Goal: Task Accomplishment & Management: Use online tool/utility

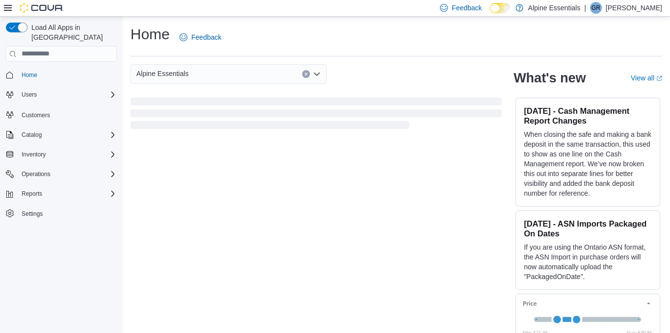
click at [508, 9] on icon at bounding box center [505, 7] width 5 height 5
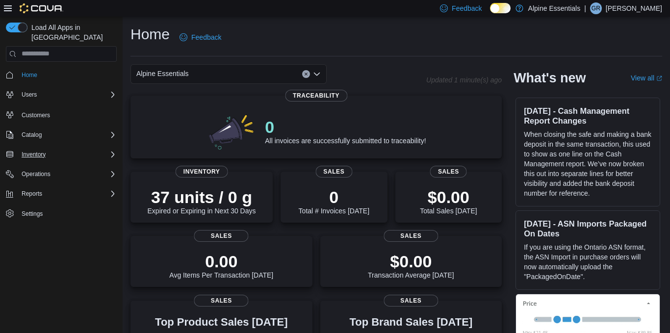
click at [81, 149] on div "Inventory" at bounding box center [67, 155] width 99 height 12
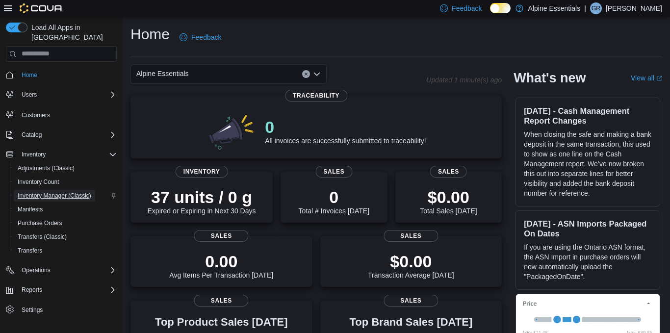
click at [55, 192] on span "Inventory Manager (Classic)" at bounding box center [55, 196] width 74 height 8
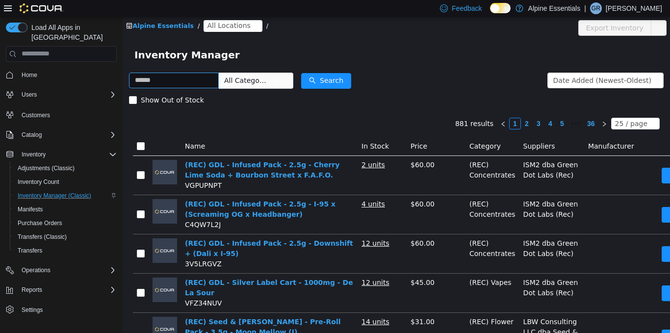
click at [175, 84] on input "text" at bounding box center [174, 80] width 90 height 16
click at [170, 82] on input "text" at bounding box center [174, 80] width 90 height 16
click at [190, 80] on input "text" at bounding box center [174, 80] width 90 height 16
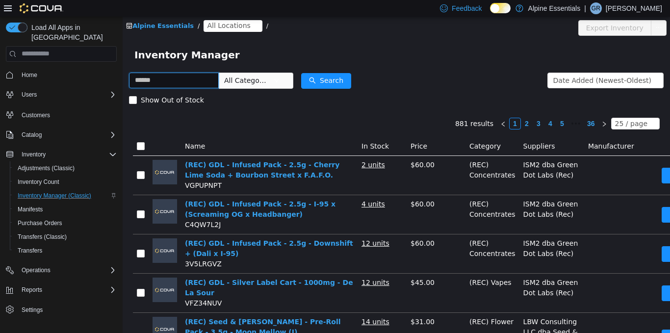
click at [190, 80] on input "text" at bounding box center [174, 80] width 90 height 16
type input "***"
click at [258, 84] on span "All Categories" at bounding box center [246, 80] width 45 height 10
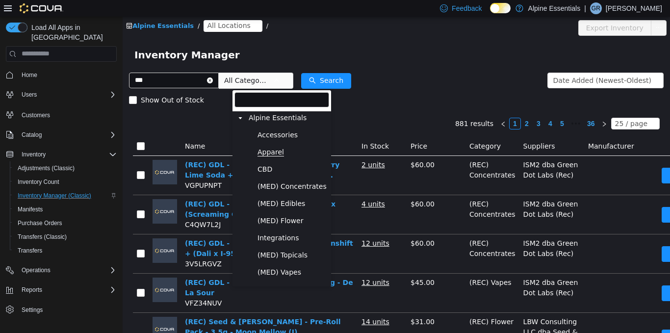
scroll to position [82, 0]
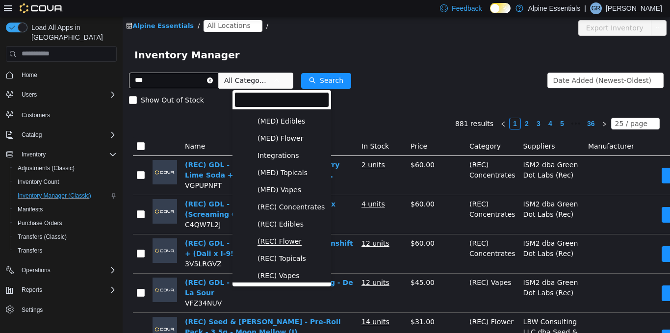
click at [286, 239] on span "(REC) Flower" at bounding box center [280, 241] width 44 height 8
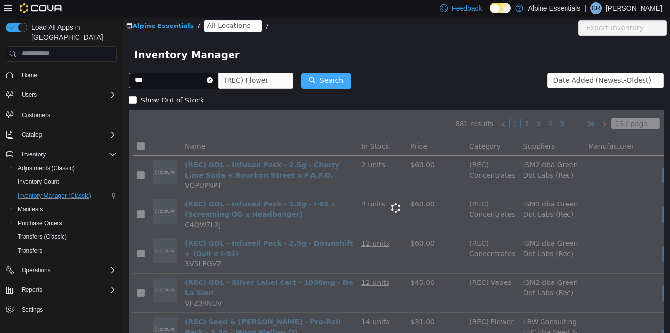
click at [340, 82] on button "Search" at bounding box center [326, 81] width 50 height 16
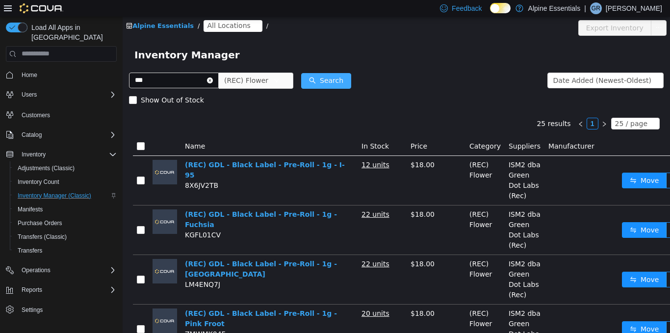
click at [340, 82] on button "Search" at bounding box center [326, 81] width 50 height 16
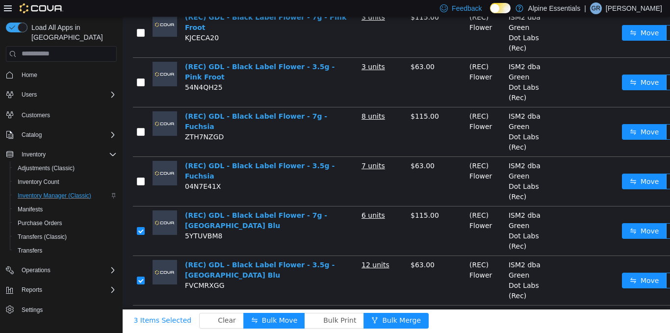
scroll to position [1198, 0]
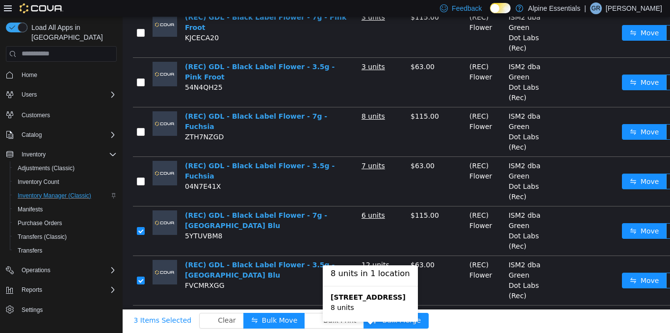
click at [369, 293] on b "850 Commercial Lane" at bounding box center [368, 297] width 75 height 8
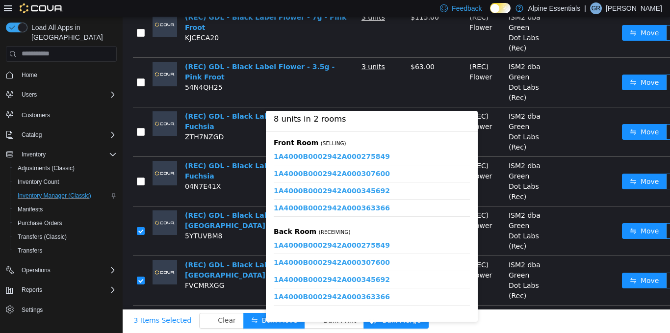
scroll to position [47, 0]
